Goal: Information Seeking & Learning: Find specific fact

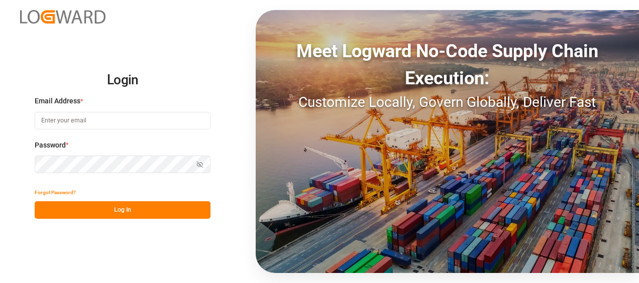
click at [108, 117] on input at bounding box center [123, 121] width 176 height 18
type input "[PERSON_NAME][EMAIL_ADDRESS][PERSON_NAME][DOMAIN_NAME]"
click at [100, 207] on button "Log In" at bounding box center [123, 210] width 176 height 18
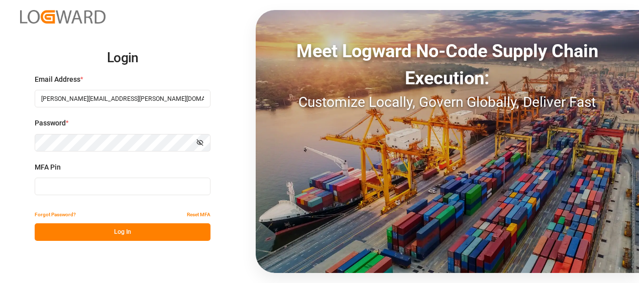
click at [88, 185] on input at bounding box center [123, 187] width 176 height 18
type input "328598"
click at [150, 235] on button "Log In" at bounding box center [123, 232] width 176 height 18
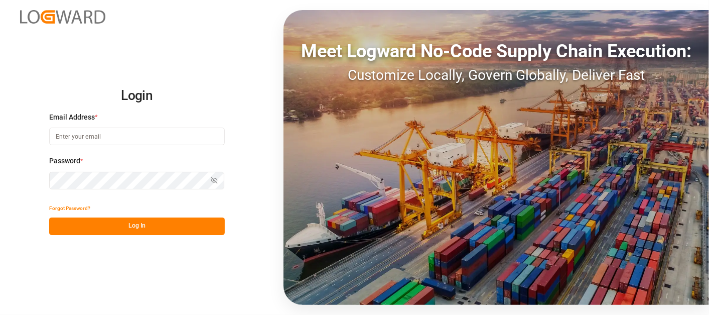
click at [101, 135] on input at bounding box center [137, 137] width 176 height 18
type input "[PERSON_NAME][EMAIL_ADDRESS][PERSON_NAME][DOMAIN_NAME]"
click at [147, 225] on button "Log In" at bounding box center [137, 226] width 176 height 18
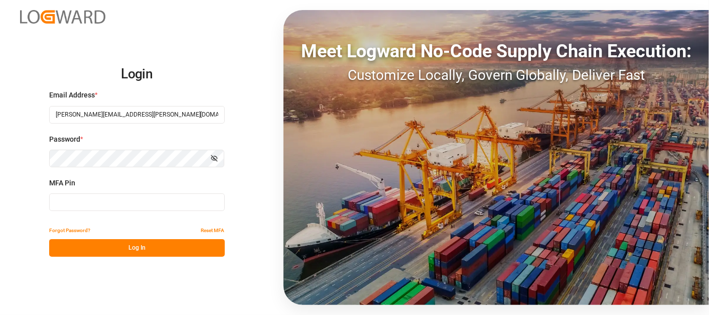
click at [91, 203] on input at bounding box center [137, 202] width 176 height 18
type input "908137"
click at [131, 248] on button "Log In" at bounding box center [137, 248] width 176 height 18
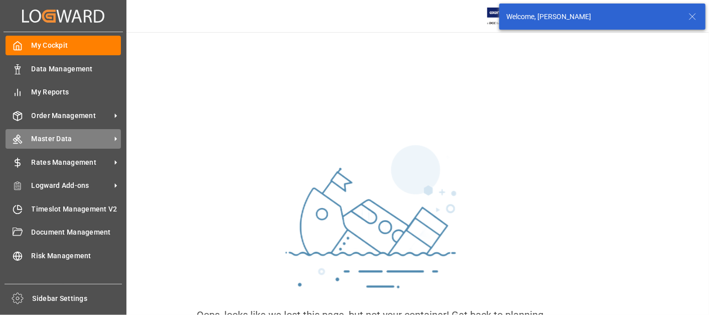
click at [38, 139] on span "Master Data" at bounding box center [71, 139] width 79 height 11
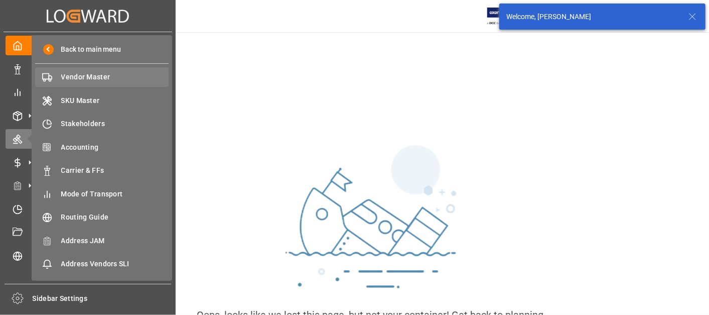
click at [62, 69] on div "Vendor Master Vendor Master" at bounding box center [102, 77] width 134 height 20
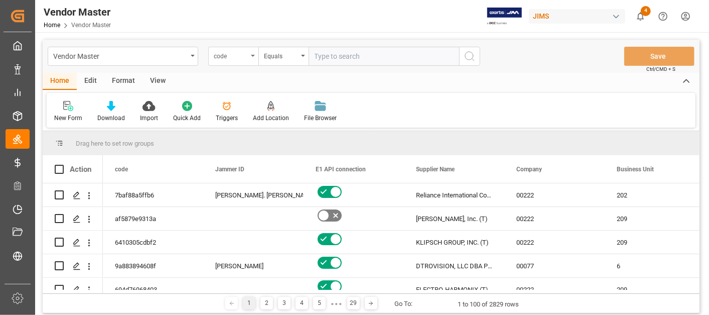
click at [236, 59] on div "code" at bounding box center [231, 55] width 34 height 12
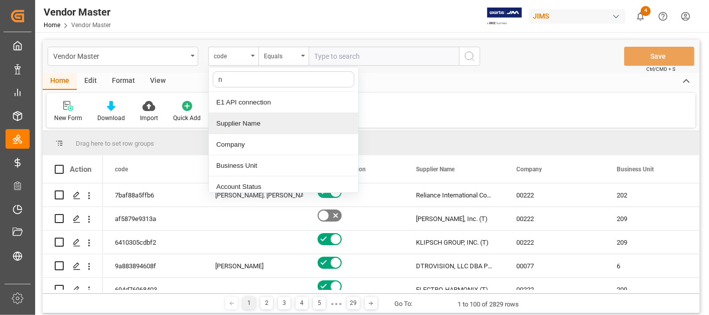
type input "nu"
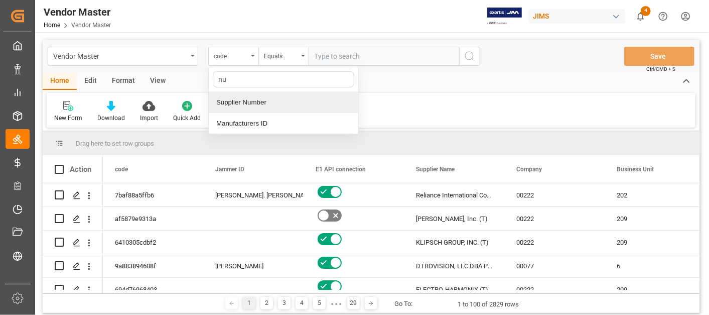
click at [249, 101] on div "Supplier Number" at bounding box center [284, 102] width 150 height 21
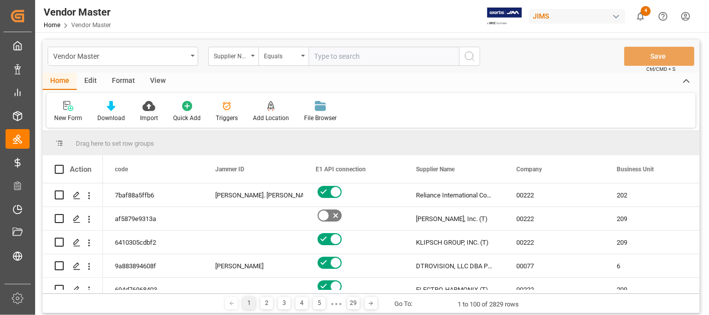
click at [324, 56] on input "text" at bounding box center [384, 56] width 151 height 19
paste input "131422"
type input "131422"
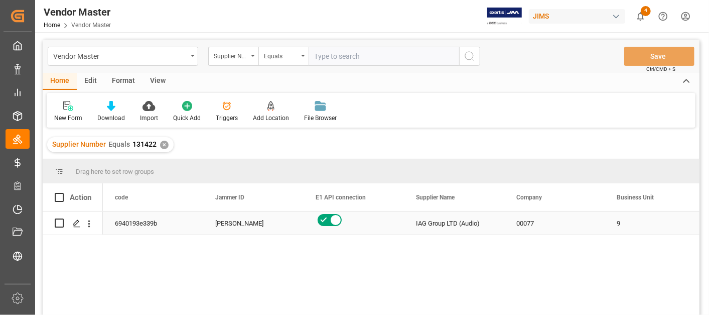
click at [202, 223] on div "6940193e339b" at bounding box center [153, 222] width 100 height 23
